Goal: Find specific page/section: Find specific page/section

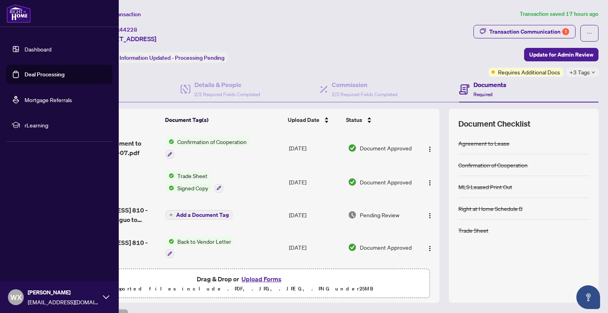
click at [32, 73] on link "Deal Processing" at bounding box center [45, 74] width 40 height 7
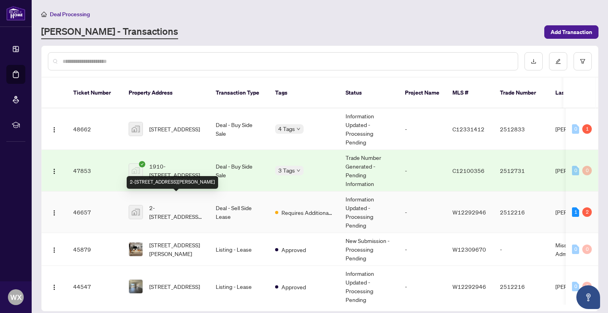
click at [190, 204] on span "2-[STREET_ADDRESS][PERSON_NAME]" at bounding box center [176, 212] width 54 height 17
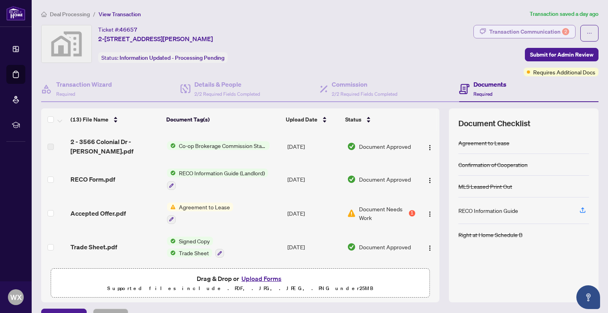
click at [531, 30] on div "Transaction Communication 2" at bounding box center [529, 31] width 80 height 13
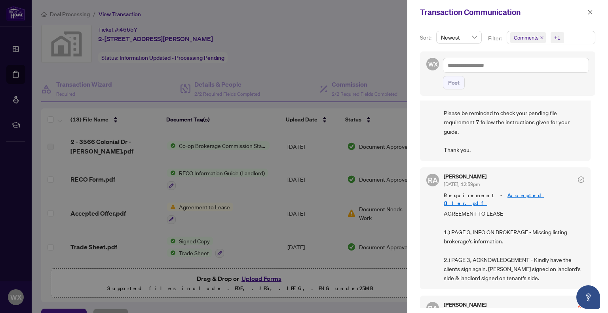
scroll to position [79, 0]
